Goal: Information Seeking & Learning: Learn about a topic

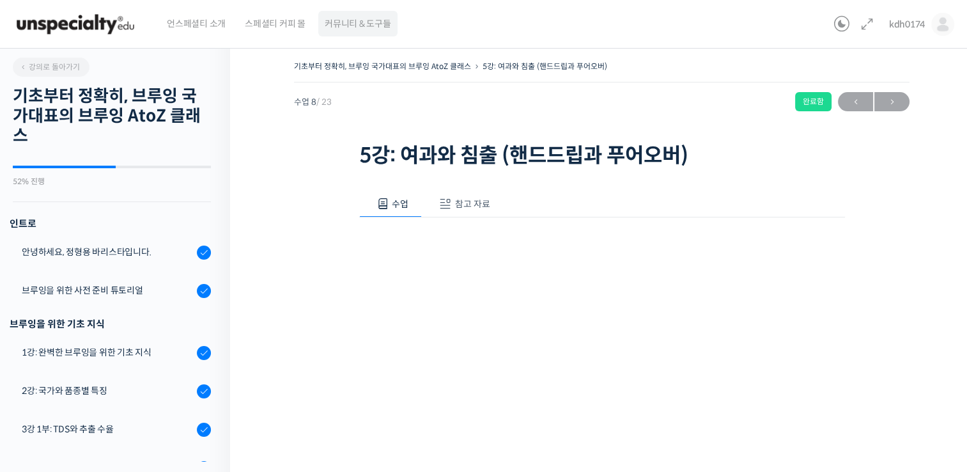
scroll to position [567, 0]
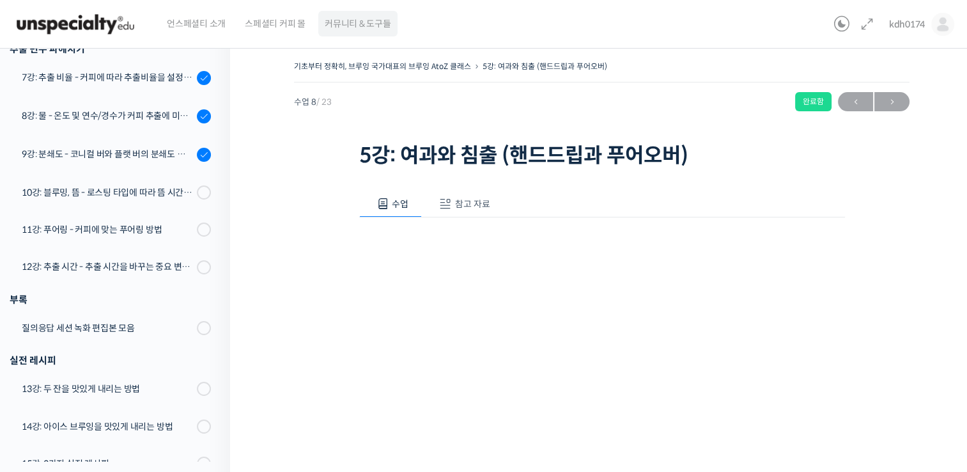
click at [345, 11] on span "커뮤니티 & 도구들" at bounding box center [358, 23] width 66 height 49
click at [109, 27] on img at bounding box center [75, 24] width 125 height 38
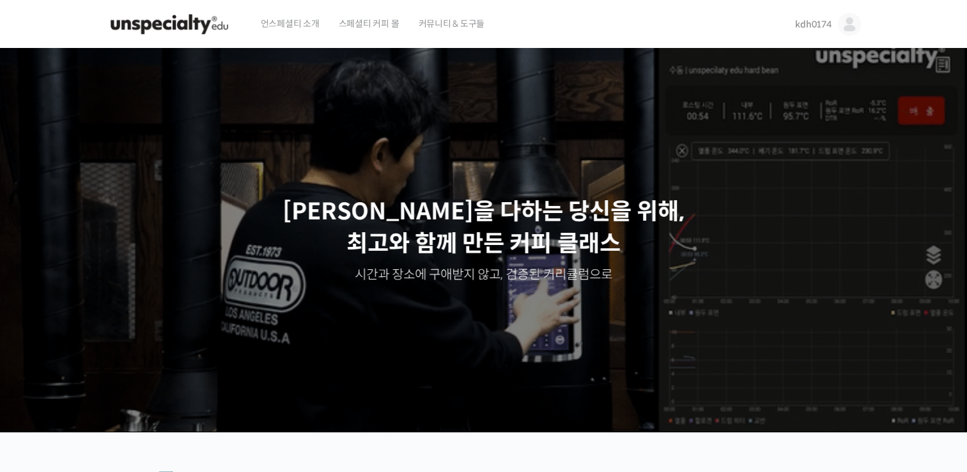
click at [800, 19] on span "kdh0174" at bounding box center [813, 25] width 36 height 12
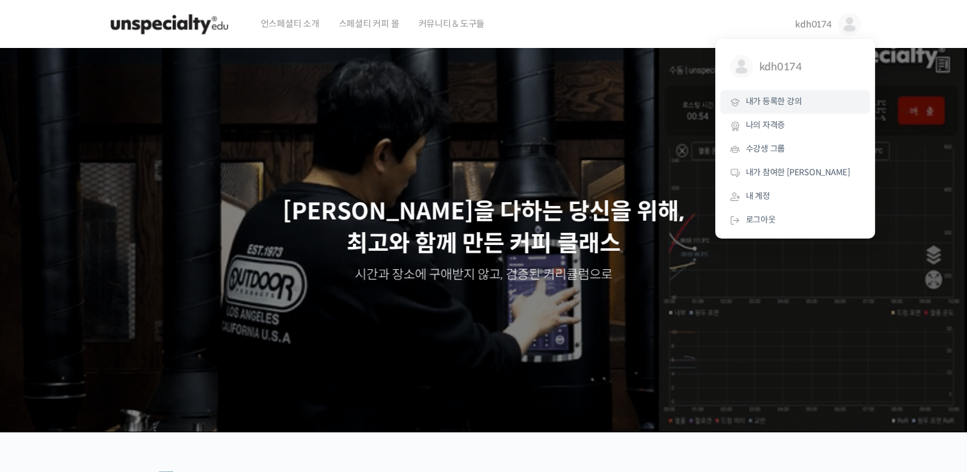
click at [769, 106] on span "내가 등록한 강의" at bounding box center [774, 101] width 56 height 11
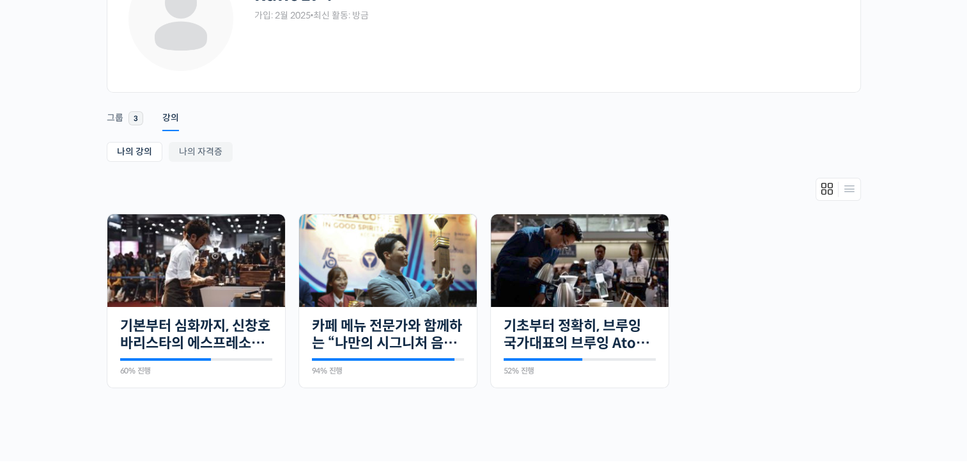
scroll to position [114, 0]
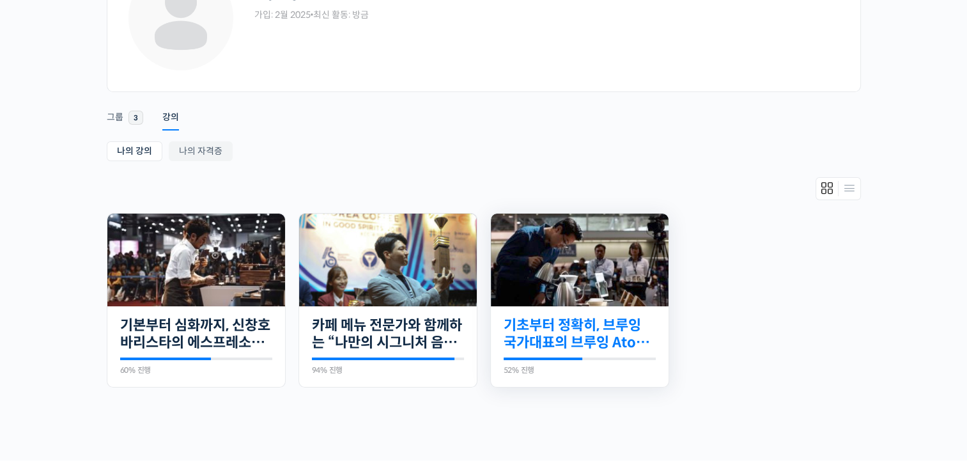
click at [612, 327] on link "기초부터 정확히, 브루잉 국가대표의 브루잉 AtoZ 클래스" at bounding box center [580, 333] width 152 height 35
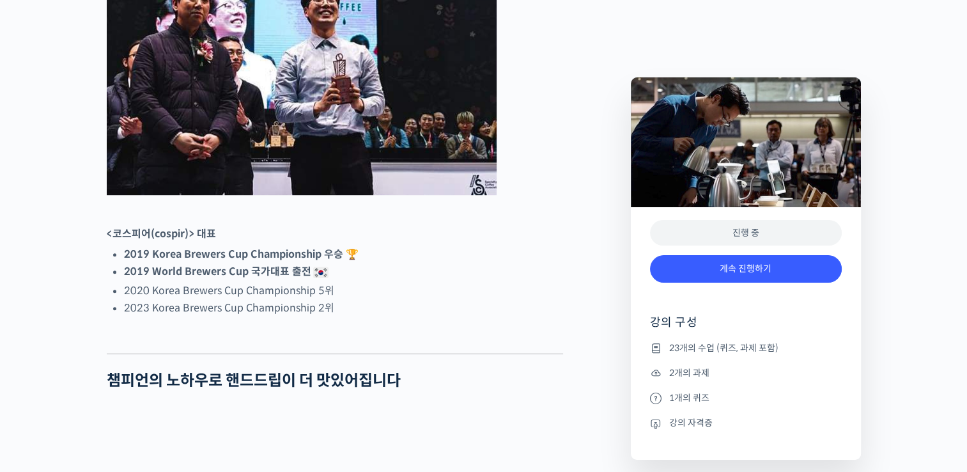
scroll to position [698, 0]
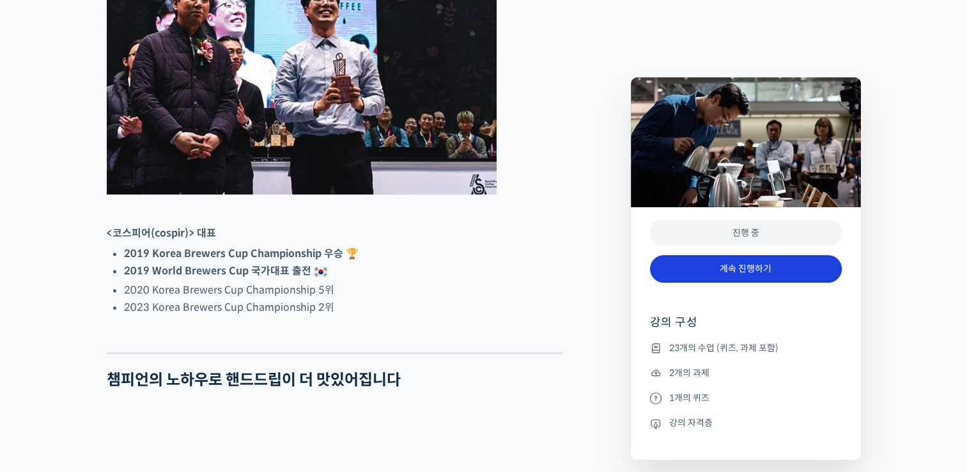
click at [742, 270] on link "계속 진행하기" at bounding box center [746, 268] width 192 height 27
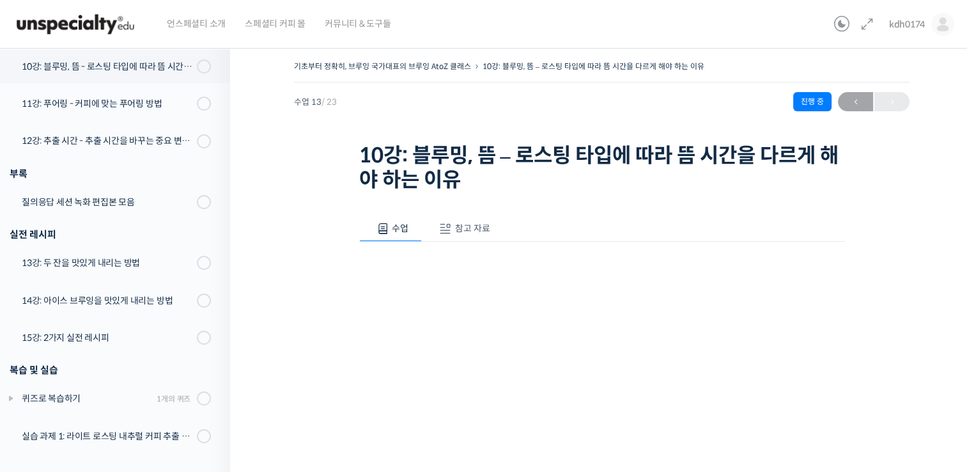
scroll to position [565, 0]
